Goal: Information Seeking & Learning: Check status

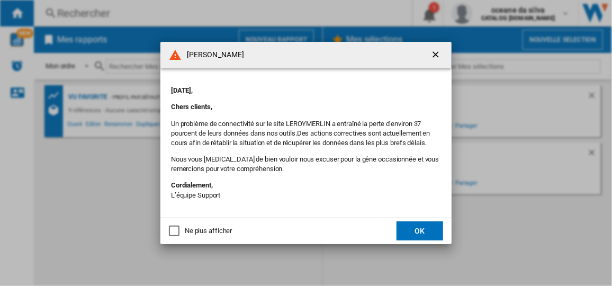
click at [440, 54] on ng-md-icon "getI18NText('BUTTONS.CLOSE_DIALOG')" at bounding box center [437, 55] width 13 height 13
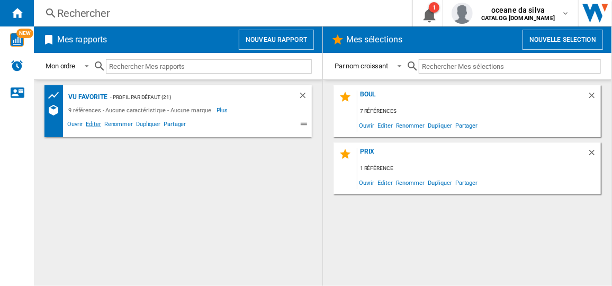
click at [96, 127] on span "Editer" at bounding box center [93, 125] width 18 height 13
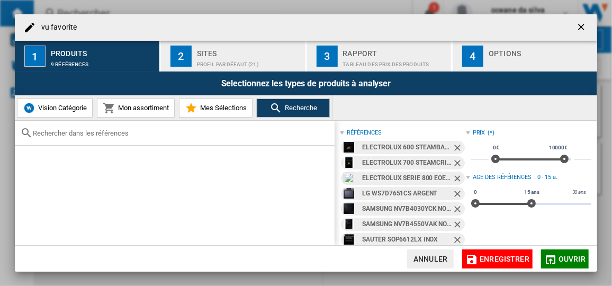
click at [455, 145] on ng-md-icon "Retirer" at bounding box center [458, 149] width 13 height 13
click at [456, 148] on ng-md-icon "Retirer" at bounding box center [458, 149] width 13 height 13
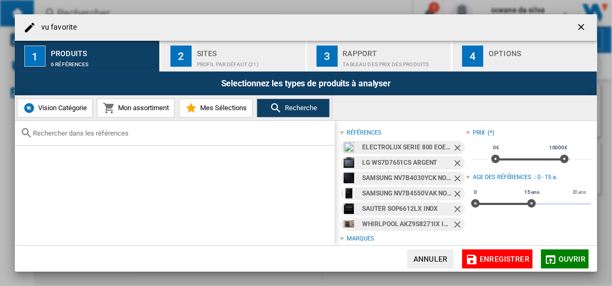
click at [455, 145] on ng-md-icon "Retirer" at bounding box center [458, 149] width 13 height 13
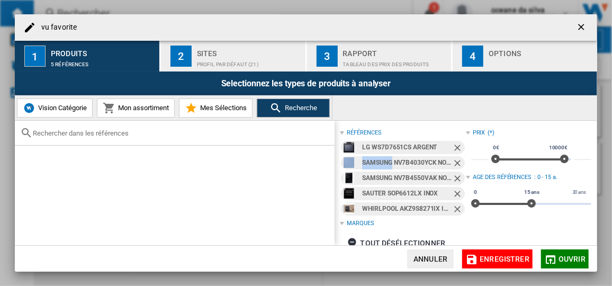
click at [455, 145] on ng-md-icon "Retirer" at bounding box center [458, 149] width 13 height 13
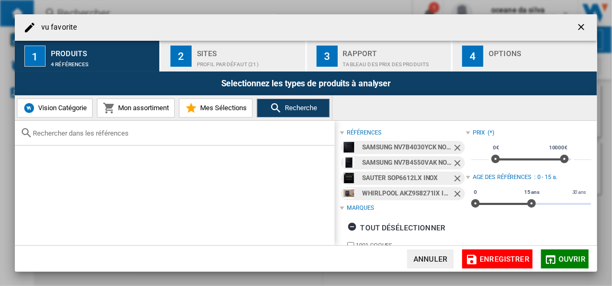
click at [455, 145] on ng-md-icon "Retirer" at bounding box center [458, 149] width 13 height 13
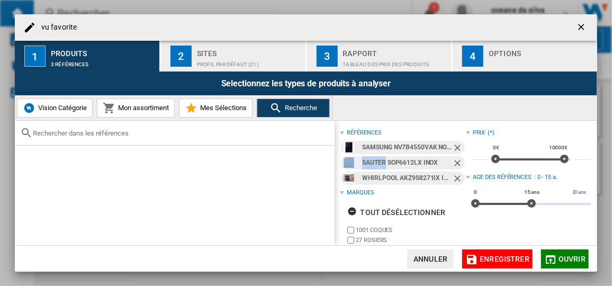
click at [455, 146] on ng-md-icon "Retirer" at bounding box center [458, 149] width 13 height 13
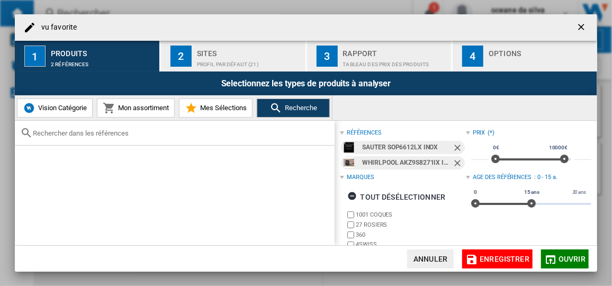
click at [454, 146] on ng-md-icon "Retirer" at bounding box center [458, 149] width 13 height 13
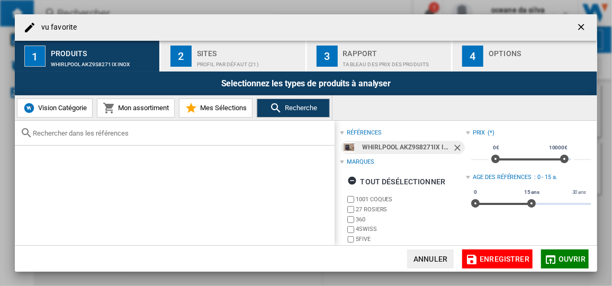
click at [454, 146] on ng-md-icon "Retirer" at bounding box center [458, 149] width 13 height 13
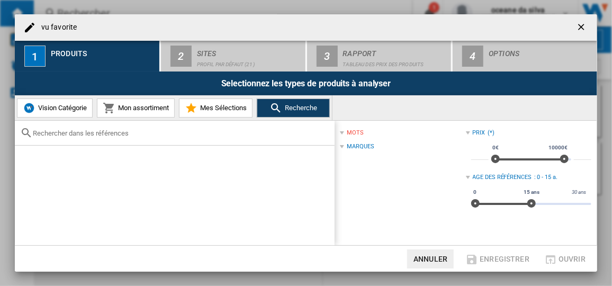
click at [75, 134] on input "text" at bounding box center [181, 133] width 297 height 8
paste input "WOI9A8FPT2SBAF"
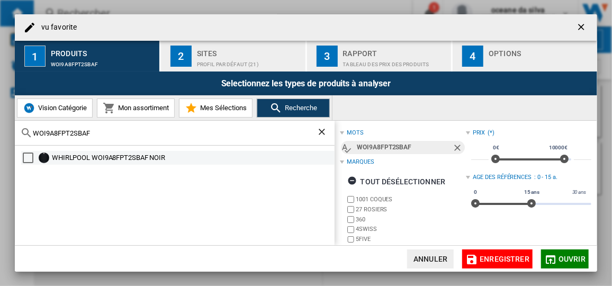
type input "WOI9A8FPT2SBAF"
click at [129, 162] on div "WHIRLPOOL WOI9A8FPT2SBAF NOIR" at bounding box center [192, 158] width 281 height 11
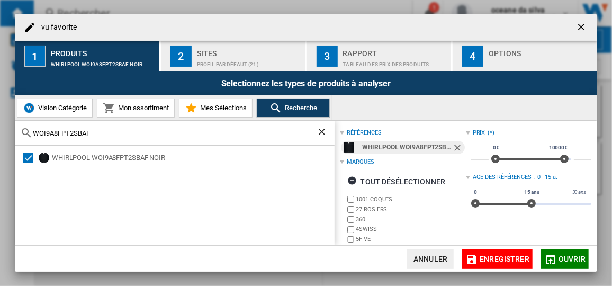
click at [563, 256] on span "Ouvrir" at bounding box center [572, 259] width 27 height 8
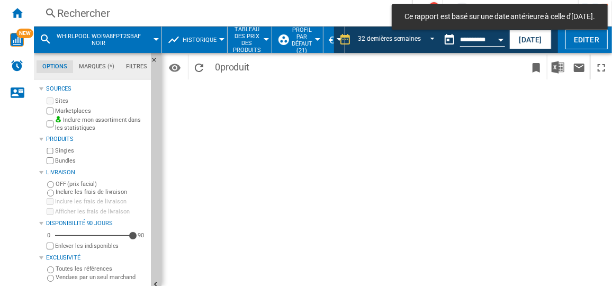
click at [492, 37] on button "Open calendar" at bounding box center [501, 38] width 19 height 19
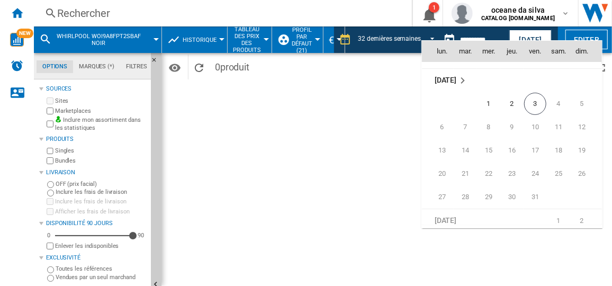
scroll to position [5055, 0]
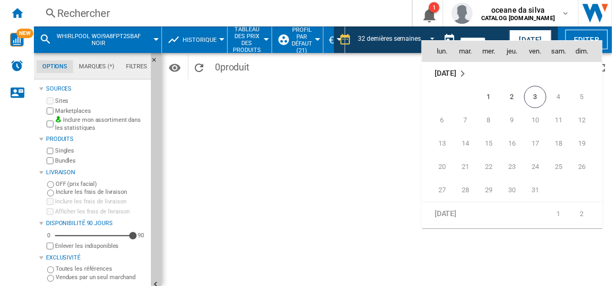
click at [530, 90] on span "3" at bounding box center [535, 97] width 22 height 22
type input "**********"
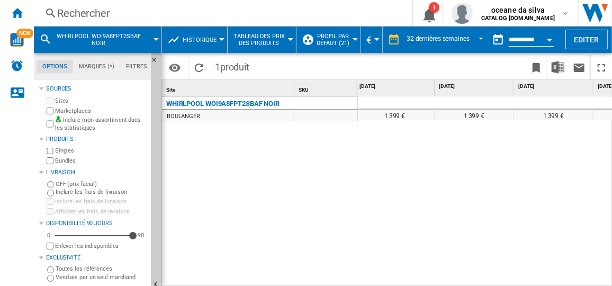
scroll to position [0, 1665]
drag, startPoint x: 528, startPoint y: 279, endPoint x: 547, endPoint y: 278, distance: 19.1
click at [547, 278] on div "1 399 € 1 399 € 1 399 € 1 399 € 1 399 € 1 399 € 1 399 € 1 399 € 1 399 €" at bounding box center [485, 191] width 255 height 191
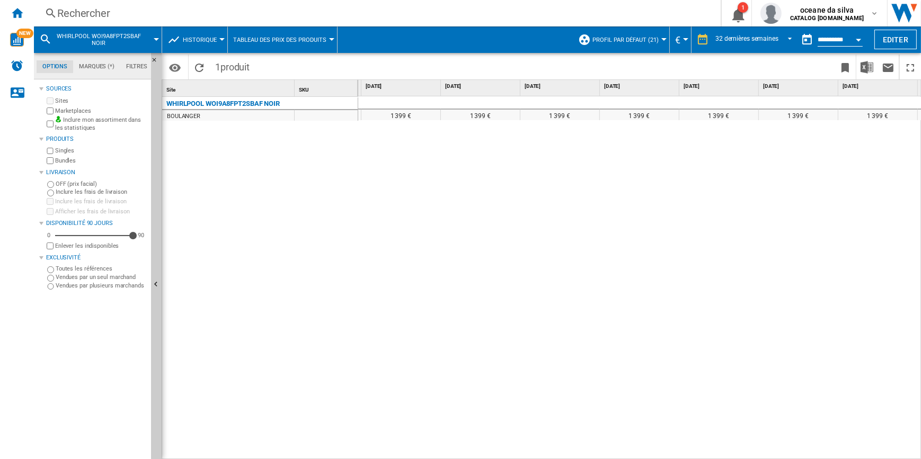
scroll to position [0, 1588]
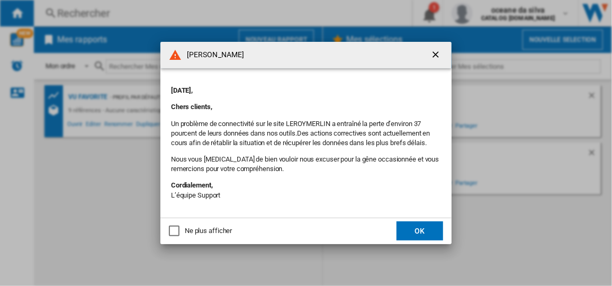
click at [434, 56] on ng-md-icon "getI18NText('BUTTONS.CLOSE_DIALOG')" at bounding box center [437, 55] width 13 height 13
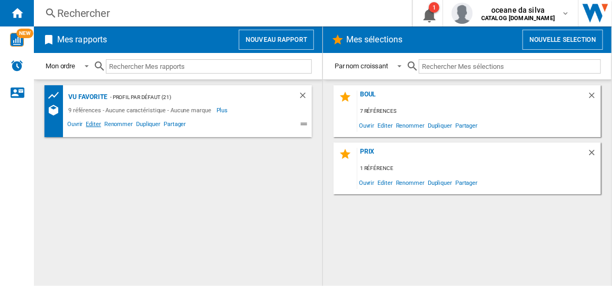
click at [91, 128] on span "Editer" at bounding box center [93, 125] width 18 height 13
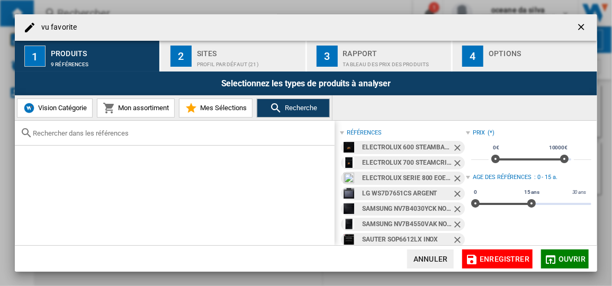
click at [455, 149] on ng-md-icon "Retirer" at bounding box center [458, 149] width 13 height 13
click at [455, 148] on ng-md-icon "Retirer" at bounding box center [458, 149] width 13 height 13
click at [455, 146] on ng-md-icon "Retirer" at bounding box center [458, 149] width 13 height 13
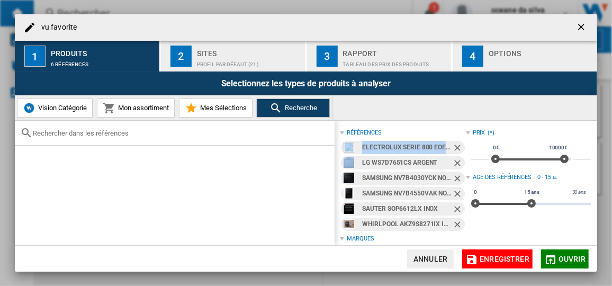
click at [454, 146] on ng-md-icon "Retirer" at bounding box center [458, 149] width 13 height 13
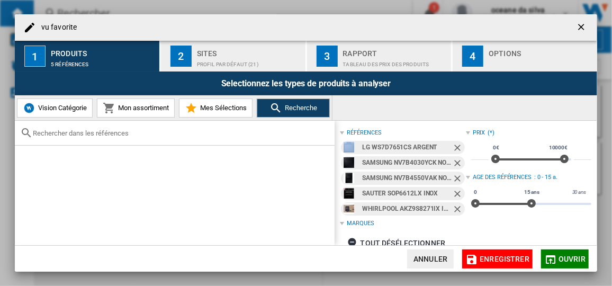
click at [454, 146] on ng-md-icon "Retirer" at bounding box center [458, 149] width 13 height 13
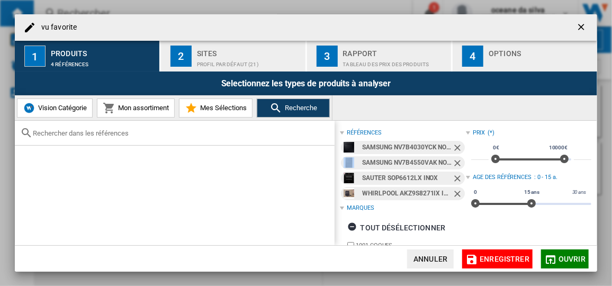
click at [454, 146] on ng-md-icon "Retirer" at bounding box center [458, 149] width 13 height 13
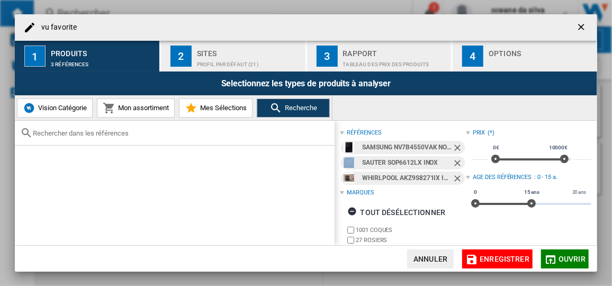
click at [454, 146] on ng-md-icon "Retirer" at bounding box center [458, 149] width 13 height 13
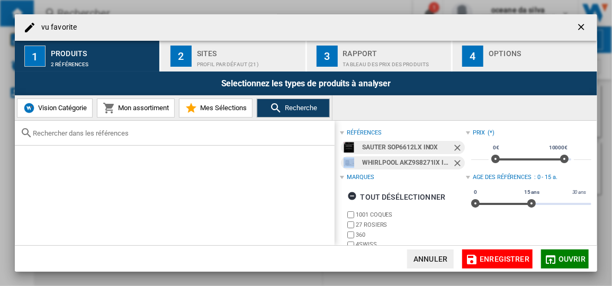
click at [454, 146] on ng-md-icon "Retirer" at bounding box center [458, 149] width 13 height 13
click at [454, 158] on ng-md-icon "Retirer" at bounding box center [458, 164] width 13 height 13
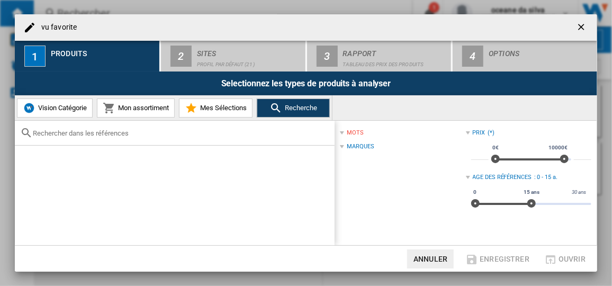
click at [236, 132] on input "text" at bounding box center [181, 133] width 297 height 8
paste input "B2ACJ7AG0"
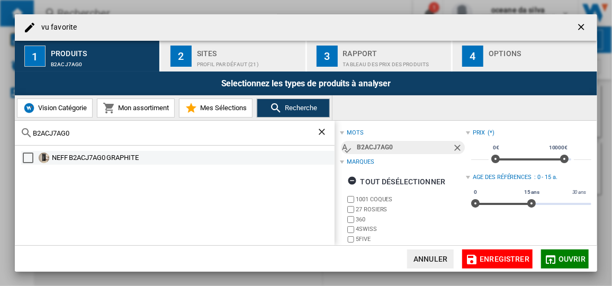
type input "B2ACJ7AG0"
click at [115, 155] on div "NEFF B2ACJ7AG0 GRAPHITE" at bounding box center [192, 158] width 281 height 11
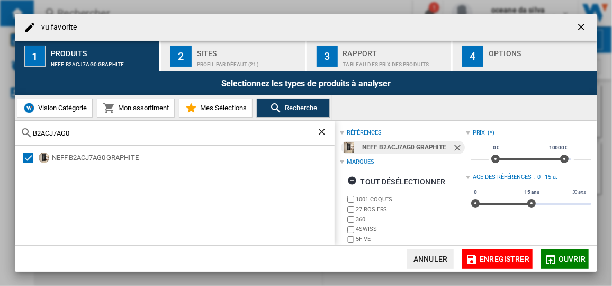
click at [566, 255] on span "Ouvrir" at bounding box center [572, 259] width 27 height 8
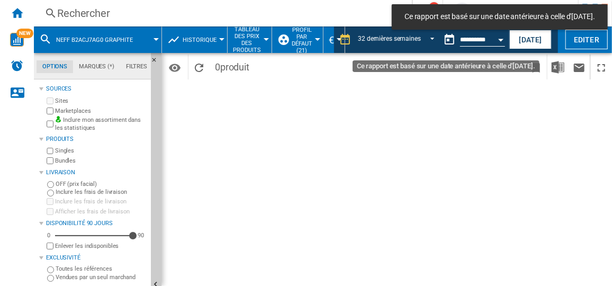
click at [499, 40] on div "Open calendar" at bounding box center [501, 40] width 5 height 3
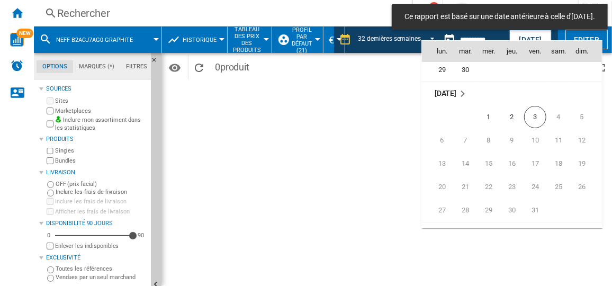
scroll to position [5055, 0]
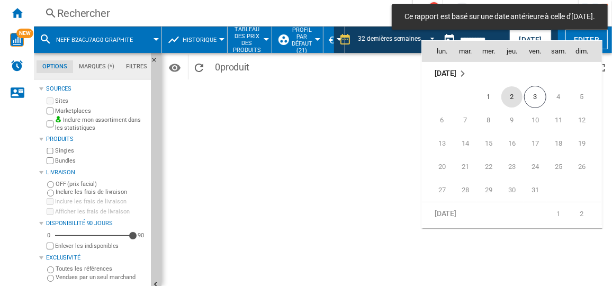
click at [508, 96] on span "2" at bounding box center [512, 96] width 21 height 21
type input "**********"
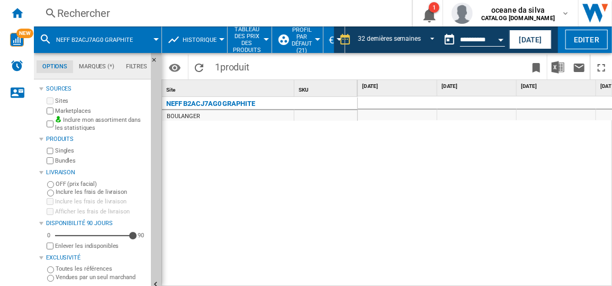
click at [106, 48] on button "NEFF B2ACJ7AG0 GRAPHITE" at bounding box center [99, 39] width 87 height 26
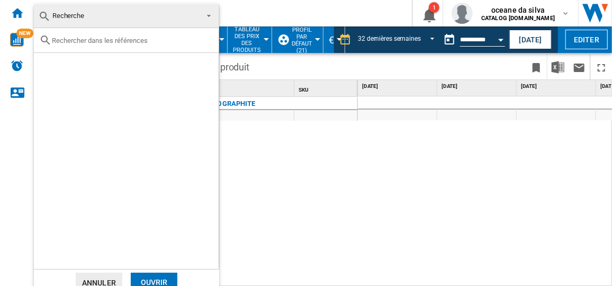
click at [165, 43] on input "text" at bounding box center [133, 41] width 162 height 8
paste input "HB578GES3"
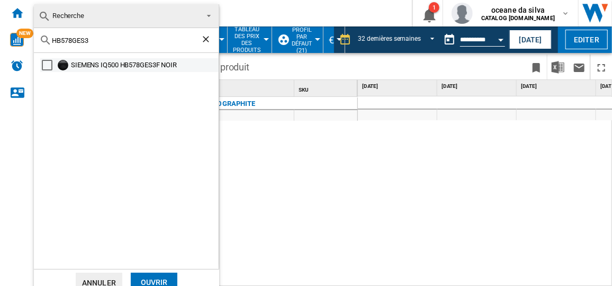
type input "HB578GES3"
click at [156, 60] on div "SIEMENS IQ500 HB578GES3F NOIR" at bounding box center [144, 65] width 146 height 11
click at [165, 279] on div "Ouvrir" at bounding box center [154, 283] width 47 height 20
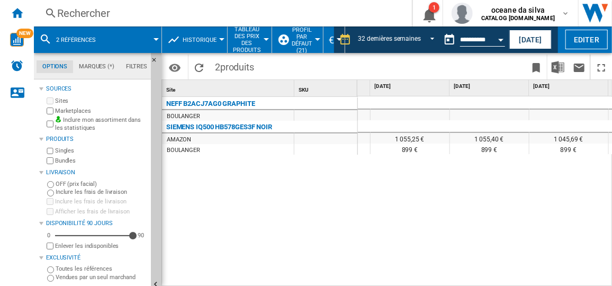
scroll to position [0, 1144]
